Goal: Transaction & Acquisition: Purchase product/service

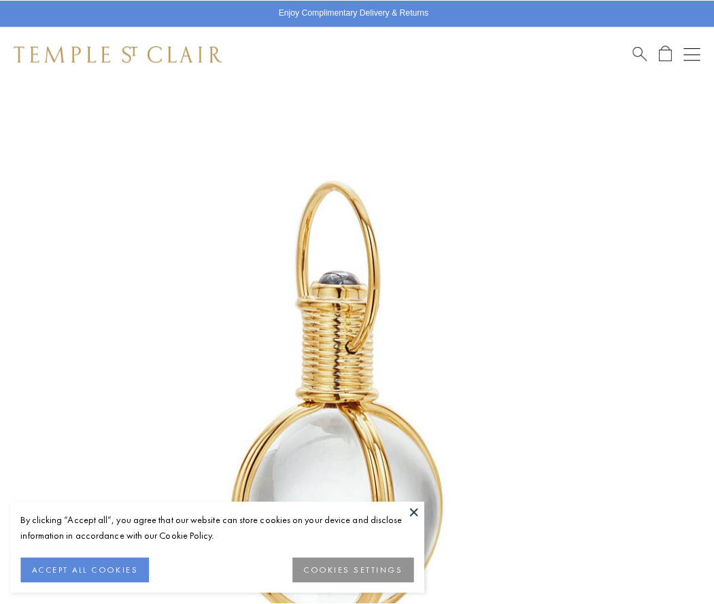
scroll to position [352, 0]
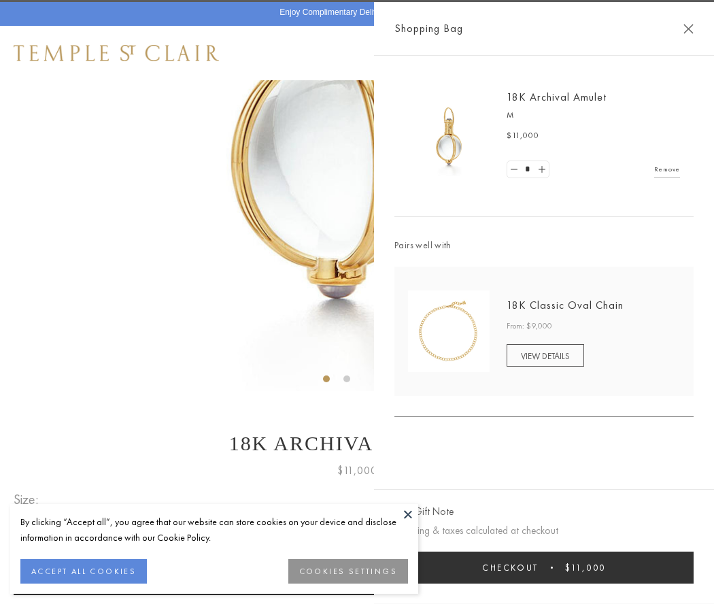
click at [544, 567] on button "Checkout $11,000" at bounding box center [543, 567] width 299 height 32
